Goal: Information Seeking & Learning: Learn about a topic

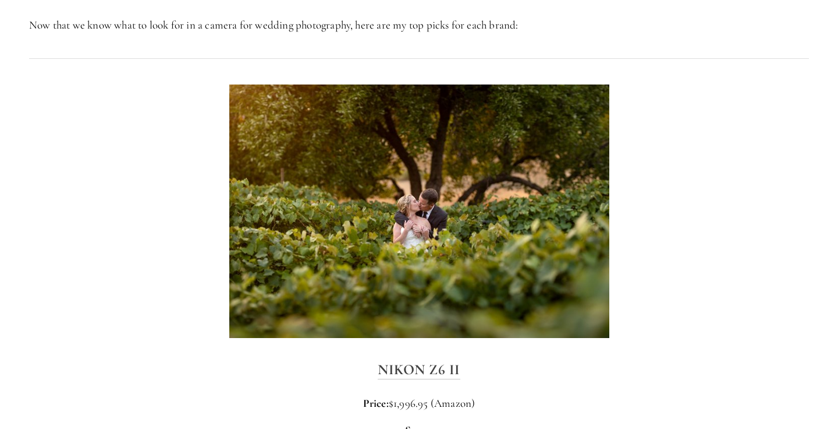
scroll to position [1508, 0]
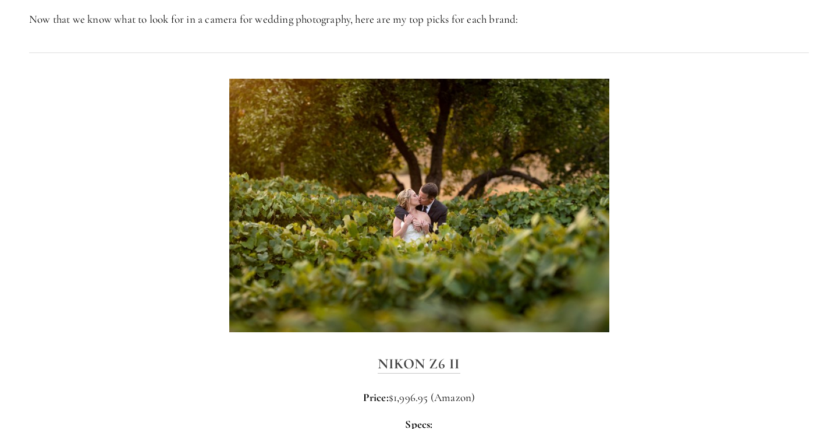
click at [505, 362] on div "Nikon Z6 II Price: $1,996.95 (Amazon) Specs: Sensor: Mirrorless, Full Frame, 24…" at bounding box center [419, 432] width 780 height 160
drag, startPoint x: 479, startPoint y: 350, endPoint x: 379, endPoint y: 349, distance: 99.6
copy strong "Nikon Z6 II"
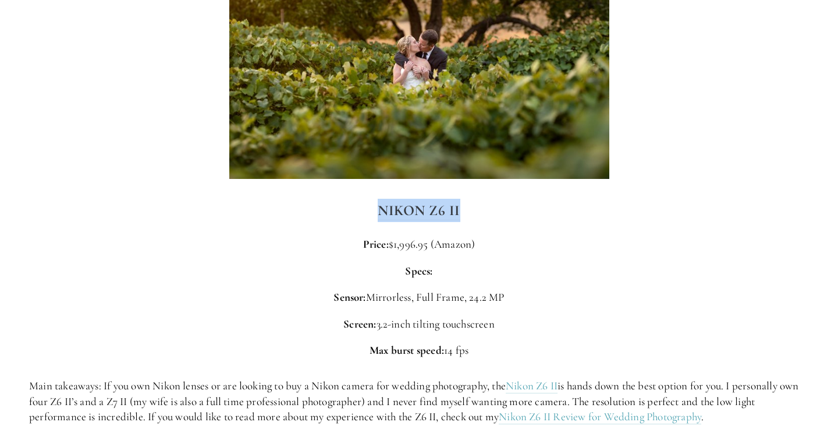
scroll to position [1674, 0]
